Goal: Transaction & Acquisition: Purchase product/service

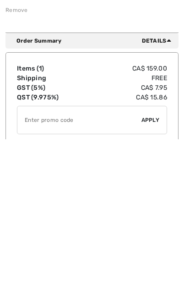
scroll to position [91, 0]
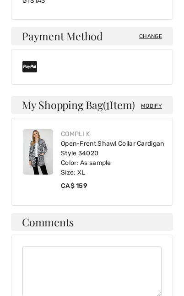
scroll to position [361, 0]
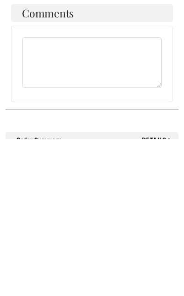
scroll to position [423, 0]
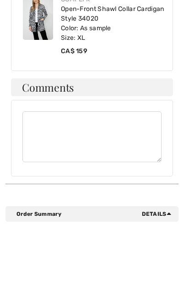
click at [165, 283] on span "Details" at bounding box center [158, 287] width 33 height 8
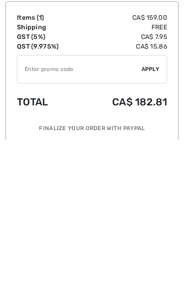
scroll to position [566, 0]
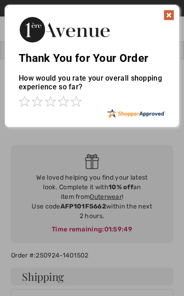
click at [169, 19] on img at bounding box center [169, 15] width 11 height 11
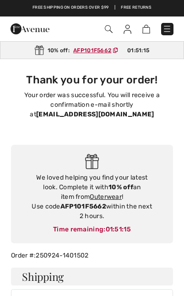
click at [170, 31] on img at bounding box center [167, 28] width 9 height 9
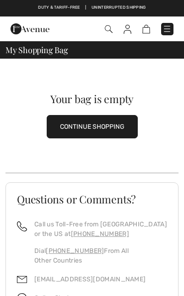
click at [89, 121] on button "CONTINUE SHOPPING" at bounding box center [92, 126] width 91 height 23
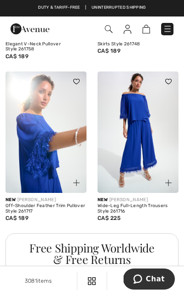
scroll to position [1901, 0]
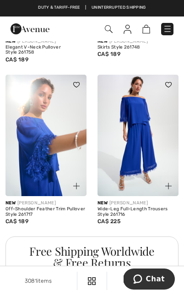
click at [130, 33] on img at bounding box center [128, 29] width 8 height 9
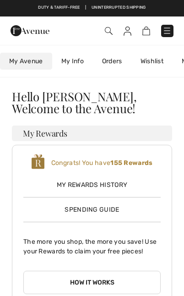
click at [110, 59] on link "Orders" at bounding box center [112, 61] width 38 height 17
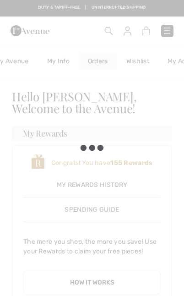
scroll to position [0, 21]
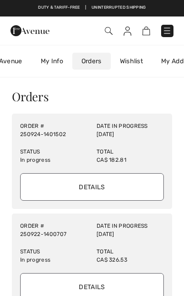
click at [83, 187] on input "Details" at bounding box center [92, 186] width 144 height 27
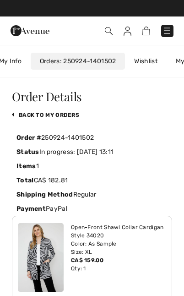
scroll to position [0, 63]
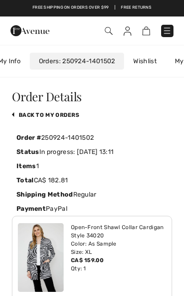
click at [39, 253] on img at bounding box center [41, 257] width 46 height 69
click at [93, 233] on div "Open-Front Shawl Collar Cardigan Style 34020" at bounding box center [118, 231] width 95 height 16
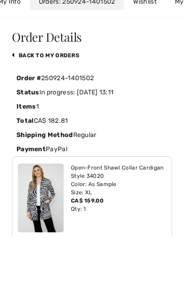
click at [91, 248] on div "Size: XL" at bounding box center [118, 252] width 95 height 8
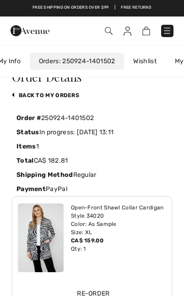
scroll to position [0, 0]
